Goal: Task Accomplishment & Management: Use online tool/utility

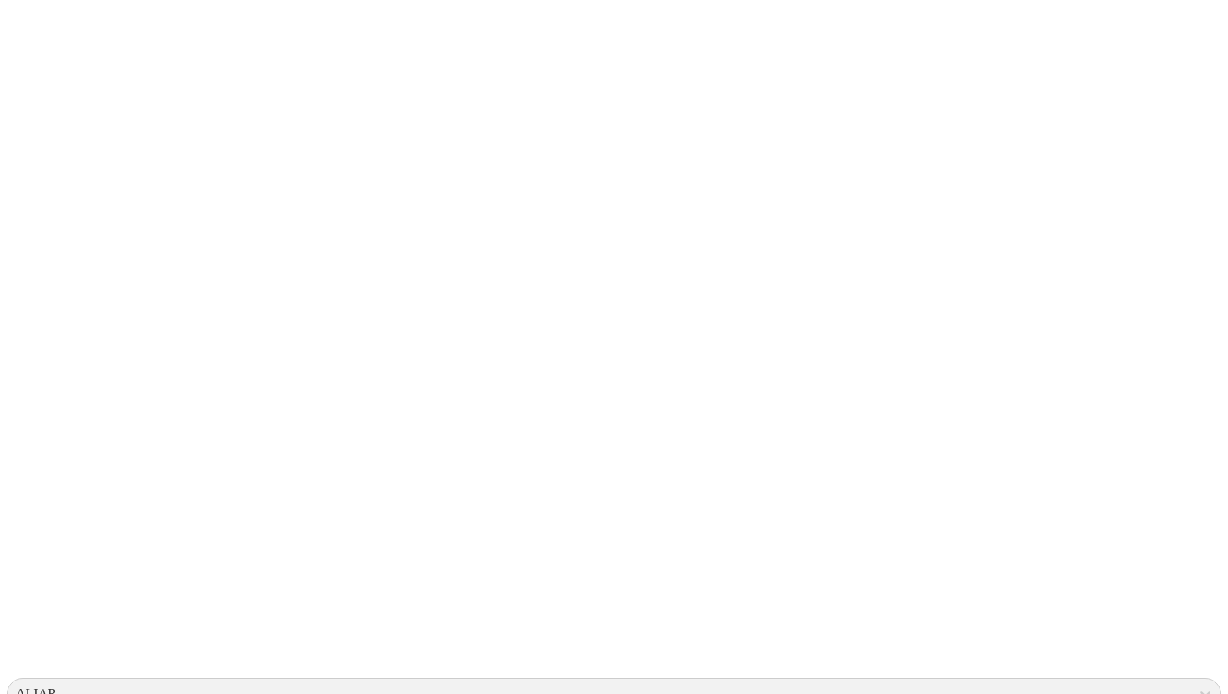
type input "machijure 1"
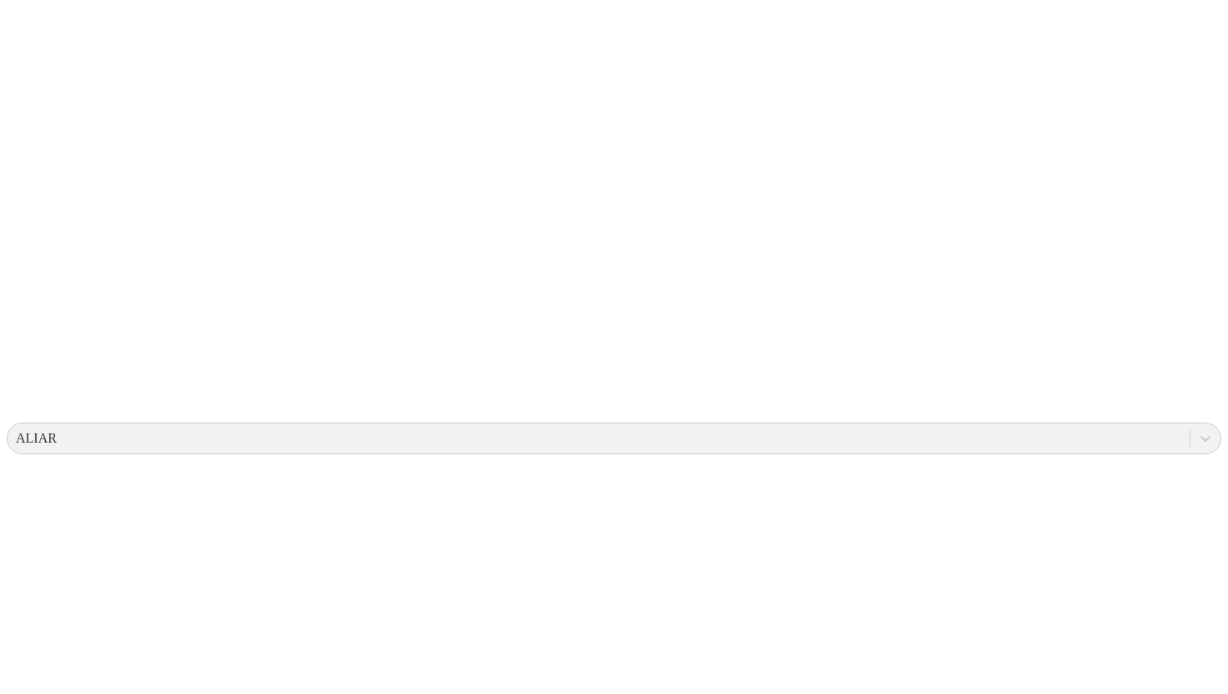
scroll to position [0, 0]
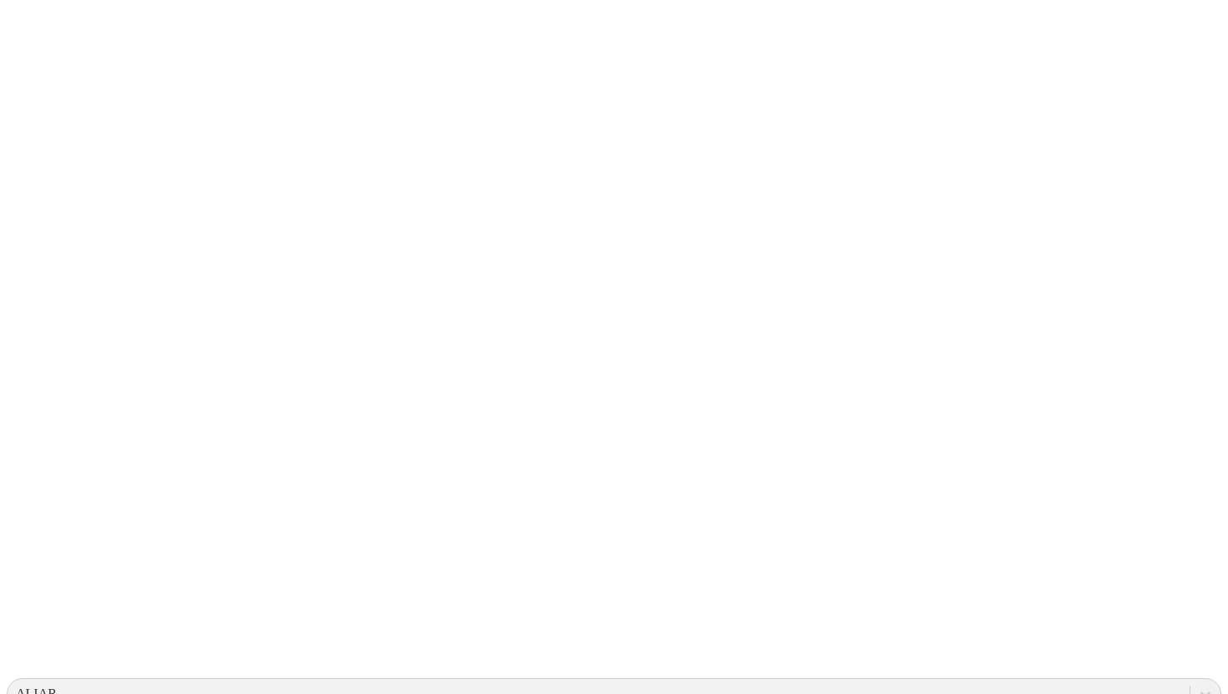
type input "machijure 2"
type input "machijure 4"
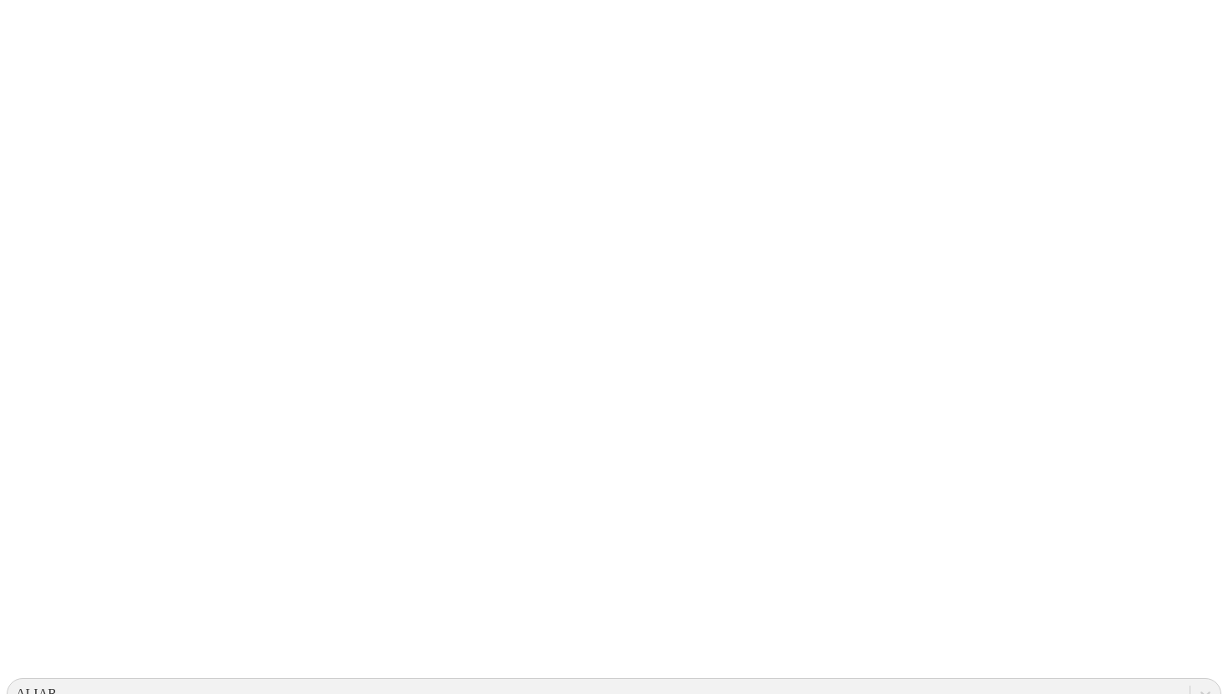
type input "MACHIJURE 1"
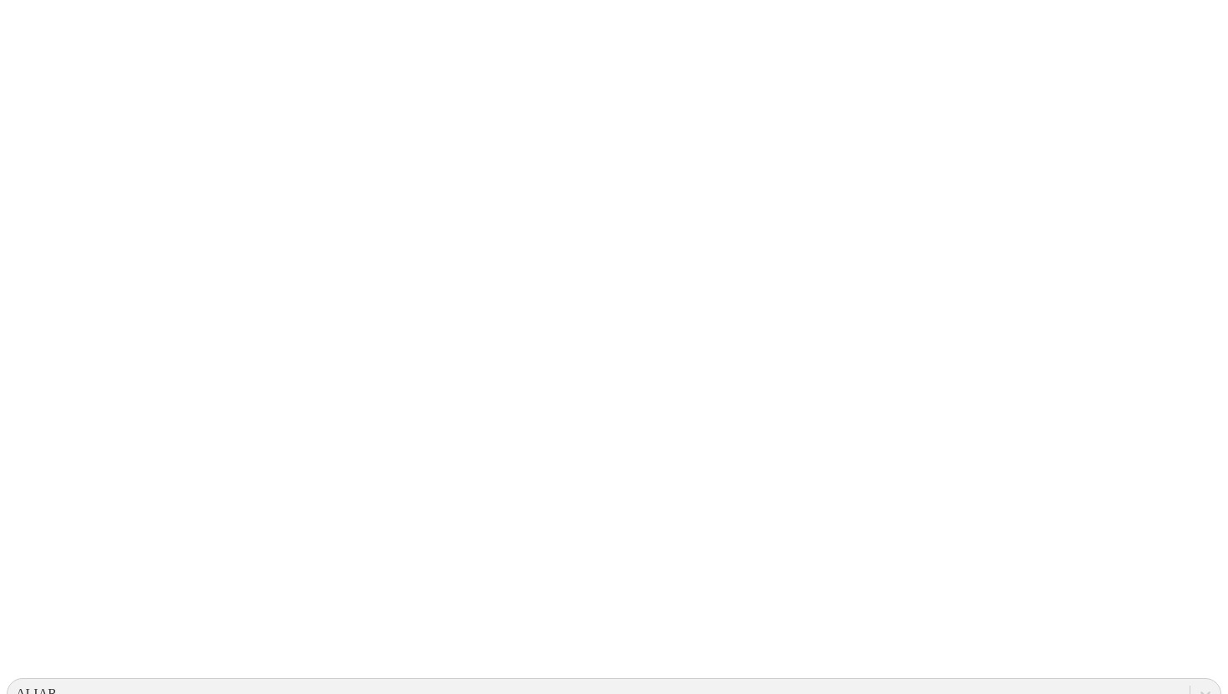
type input "machijure 5"
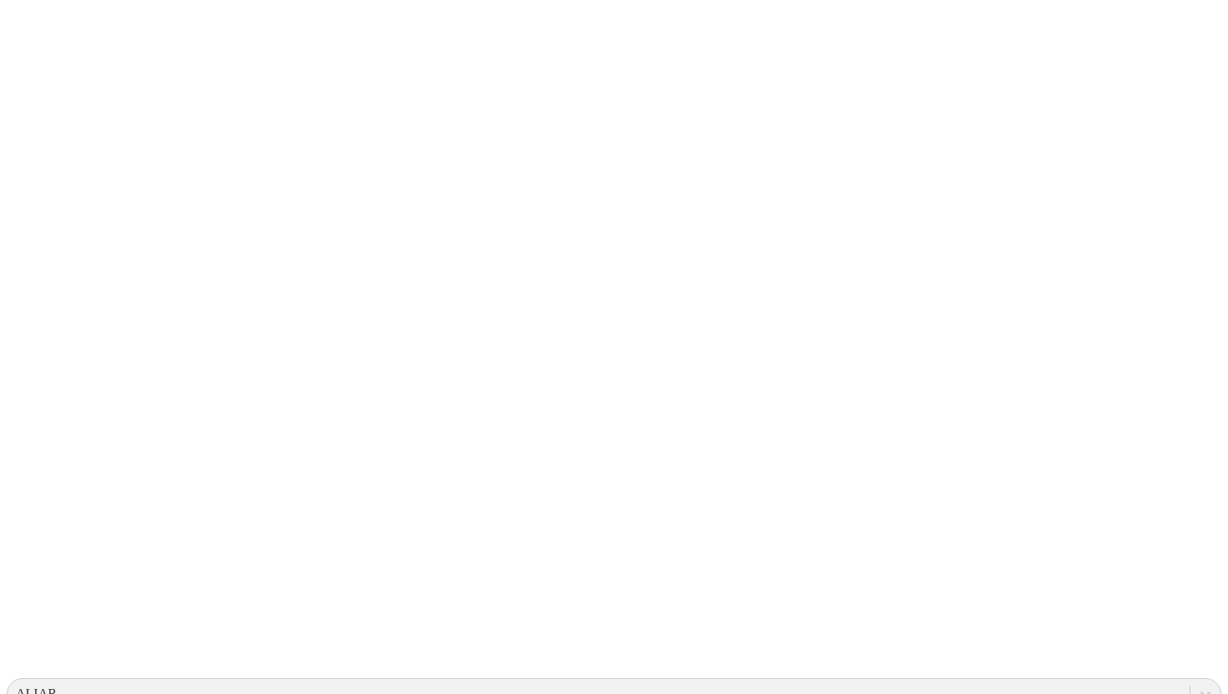
type input "machijure 6"
type input "+"
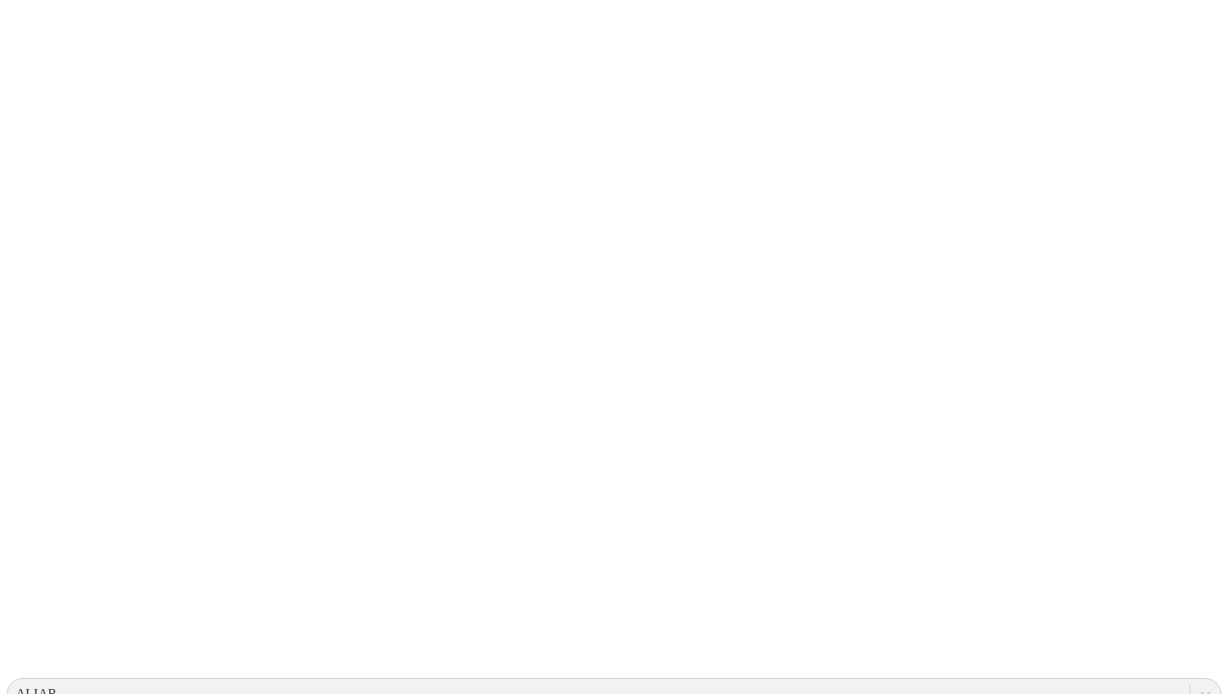
type input "machijure 6"
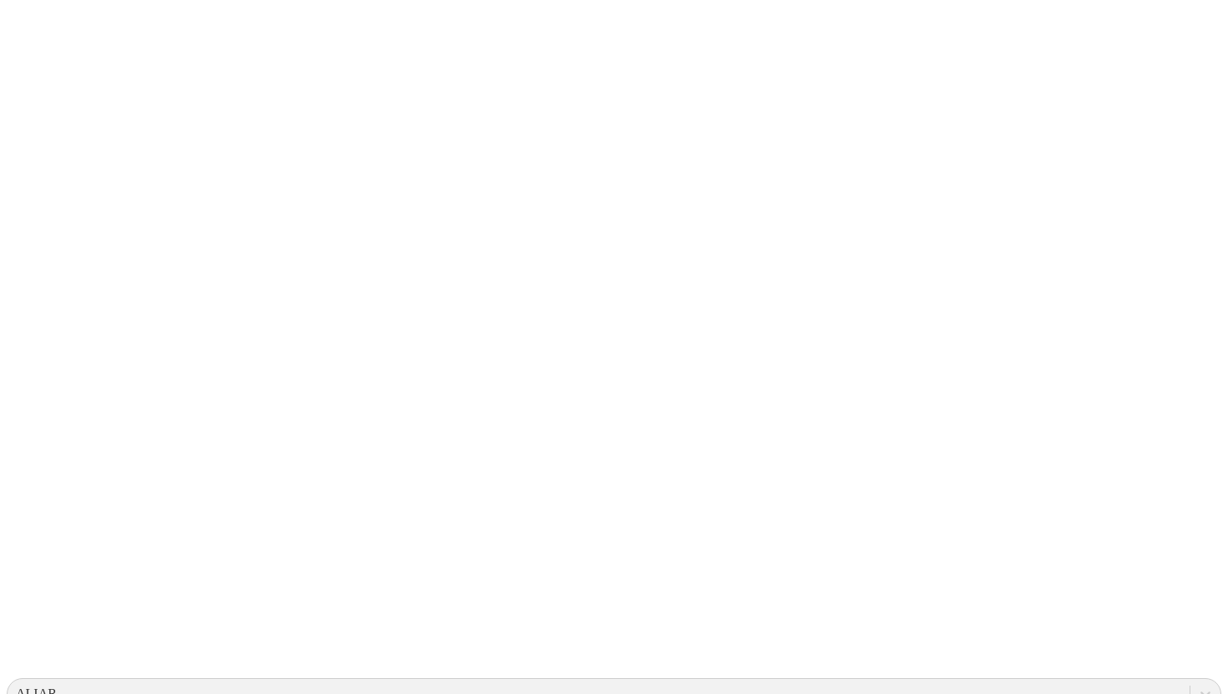
type input "machijure 7"
